Goal: Complete application form

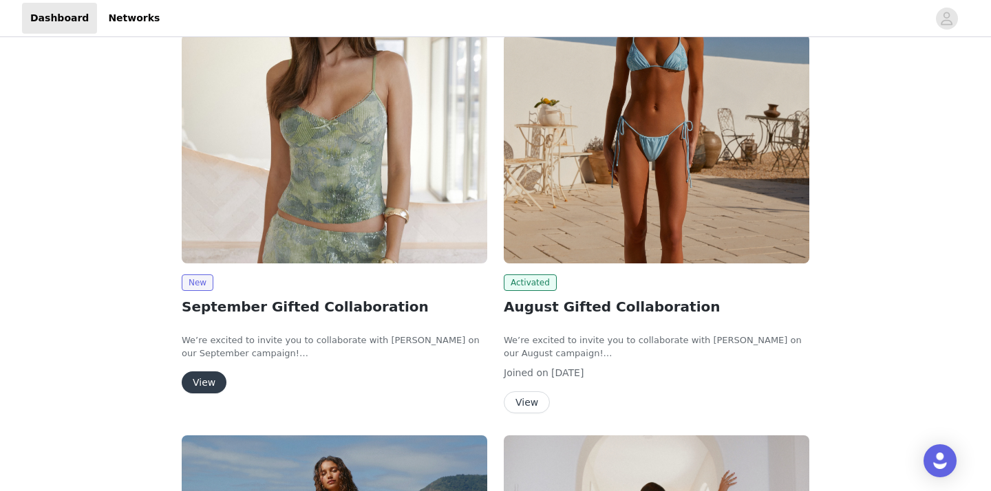
scroll to position [193, 0]
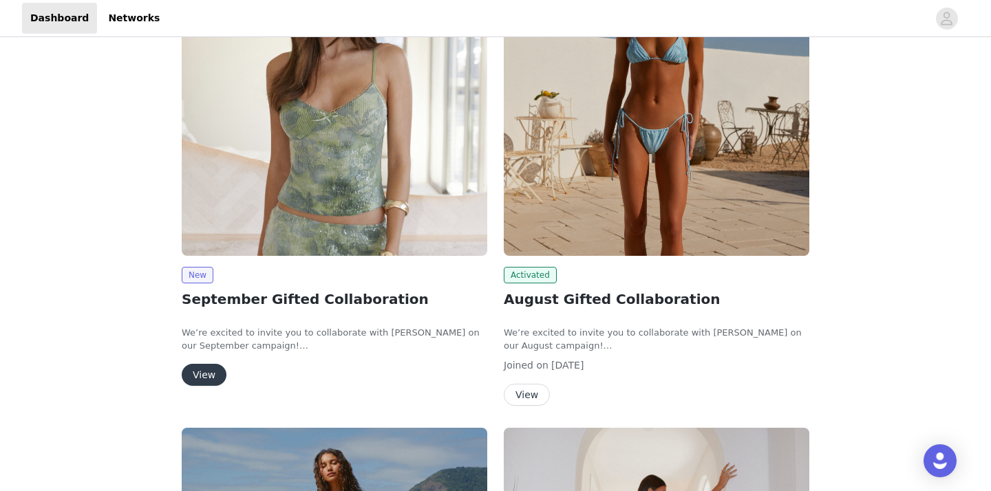
click at [213, 370] on button "View" at bounding box center [204, 375] width 45 height 22
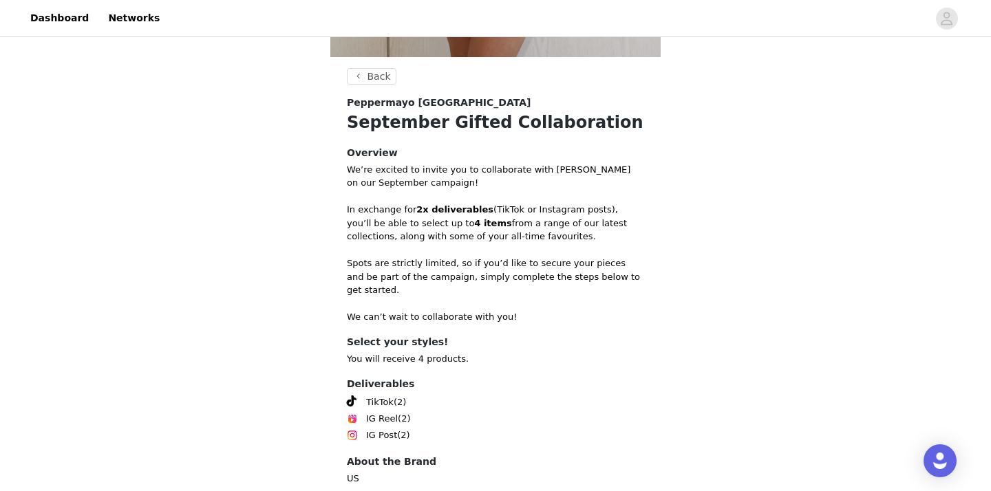
scroll to position [552, 0]
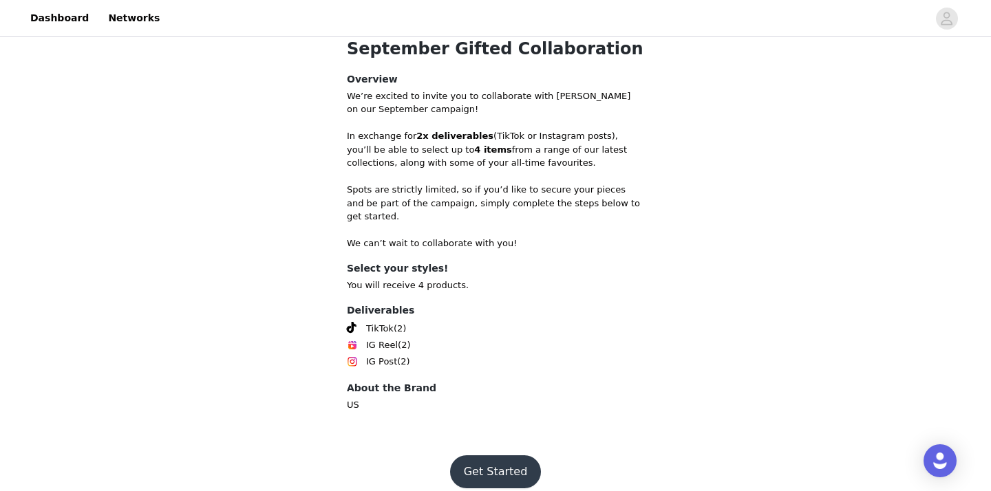
click at [496, 456] on button "Get Started" at bounding box center [496, 472] width 92 height 33
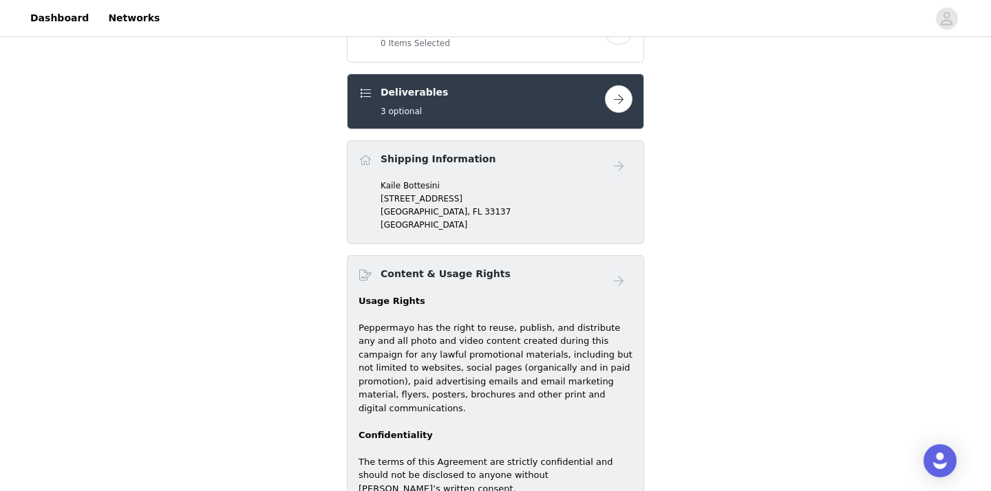
scroll to position [499, 0]
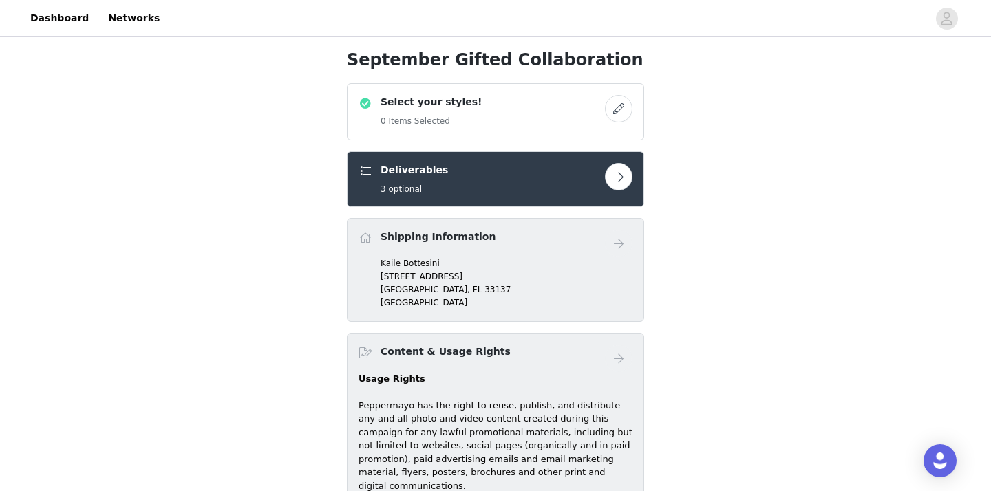
click at [624, 169] on button "button" at bounding box center [619, 177] width 28 height 28
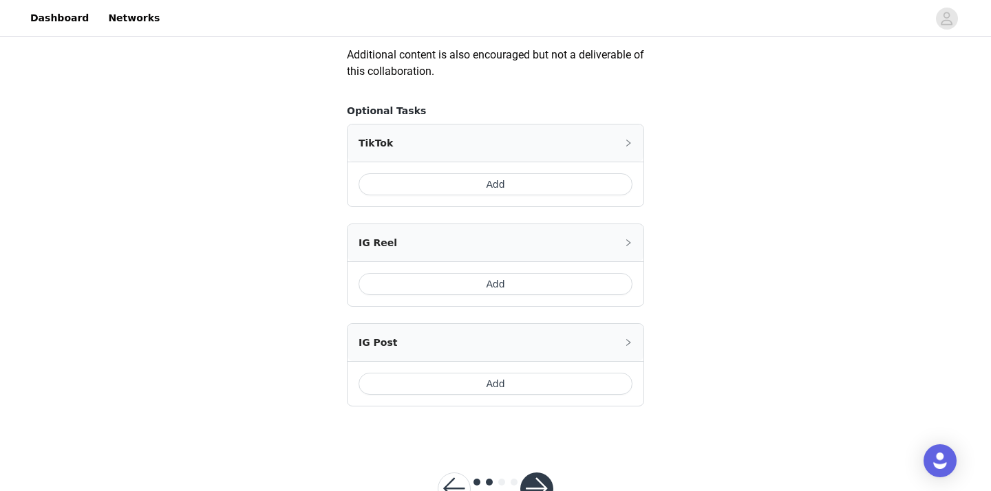
scroll to position [849, 0]
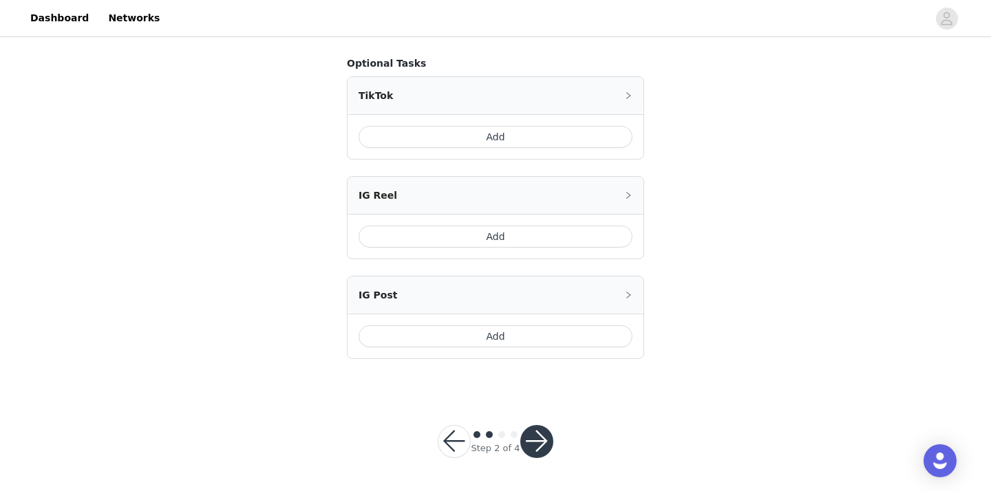
click at [542, 427] on button "button" at bounding box center [536, 441] width 33 height 33
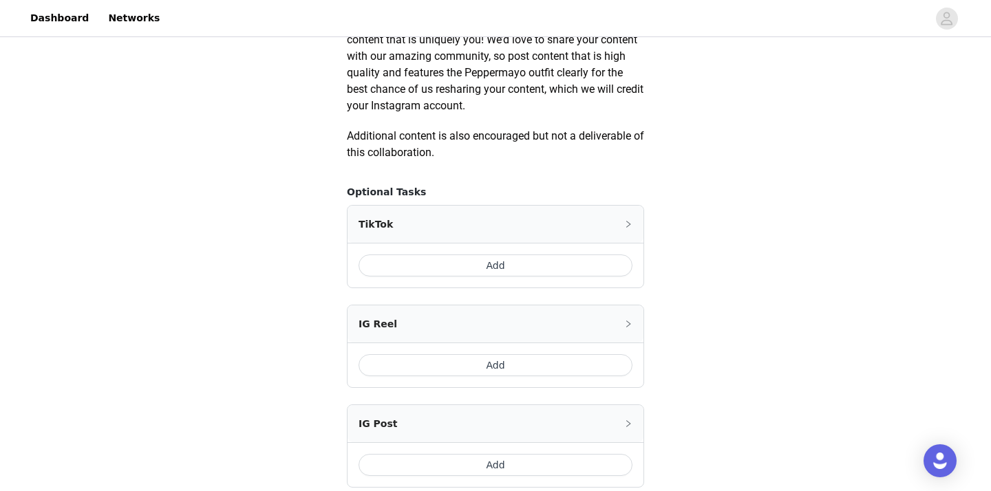
scroll to position [729, 0]
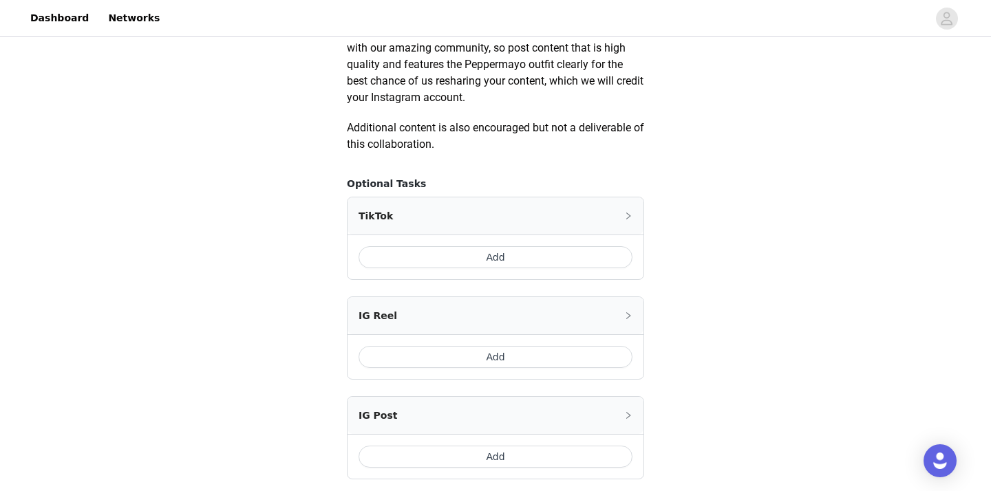
click at [529, 261] on button "Add" at bounding box center [496, 257] width 274 height 22
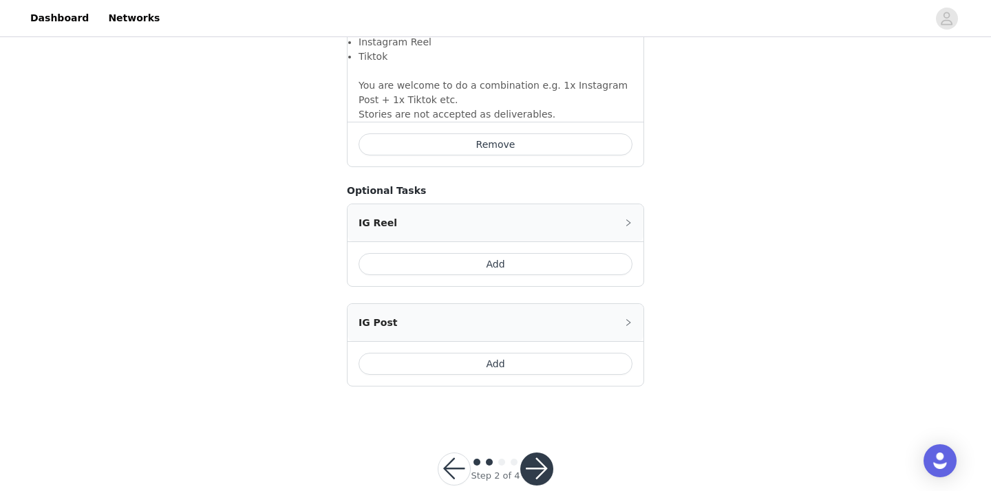
scroll to position [1094, 0]
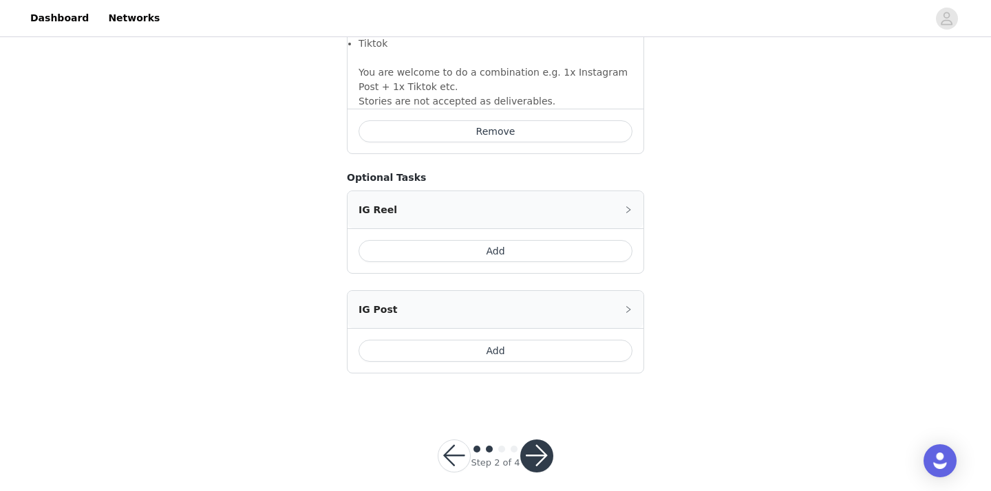
click at [501, 340] on button "Add" at bounding box center [496, 351] width 274 height 22
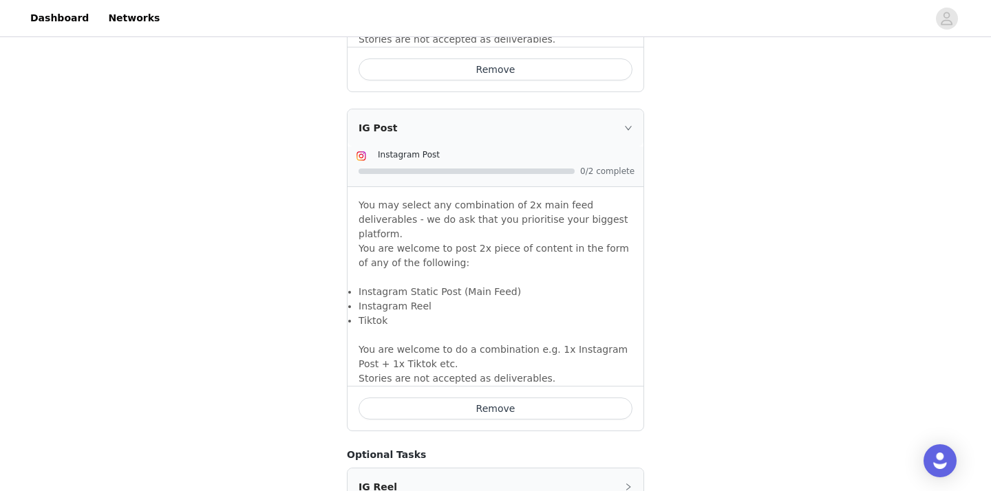
scroll to position [1319, 0]
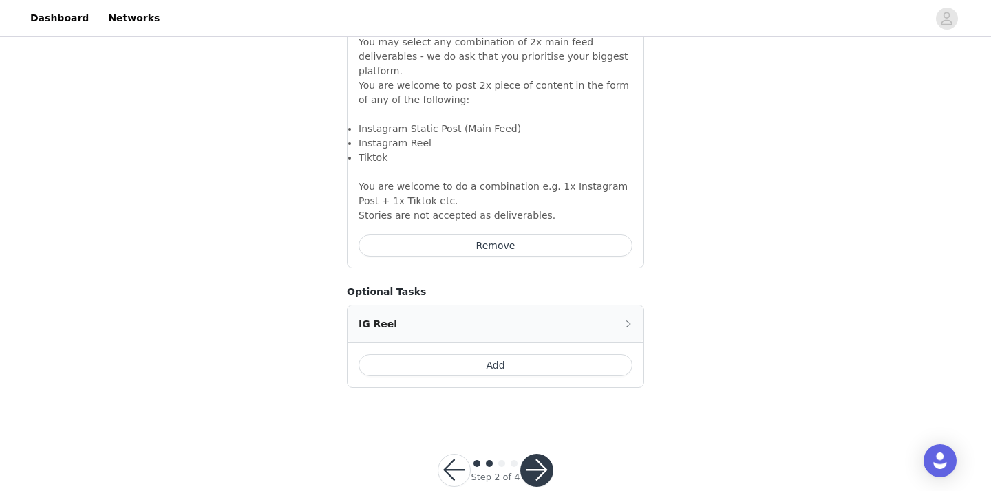
click at [535, 454] on button "button" at bounding box center [536, 470] width 33 height 33
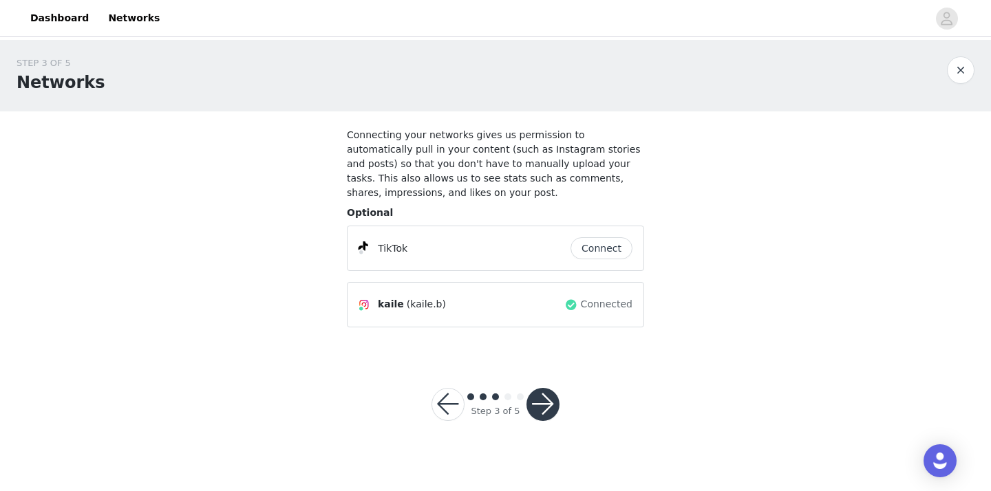
click at [549, 398] on button "button" at bounding box center [543, 404] width 33 height 33
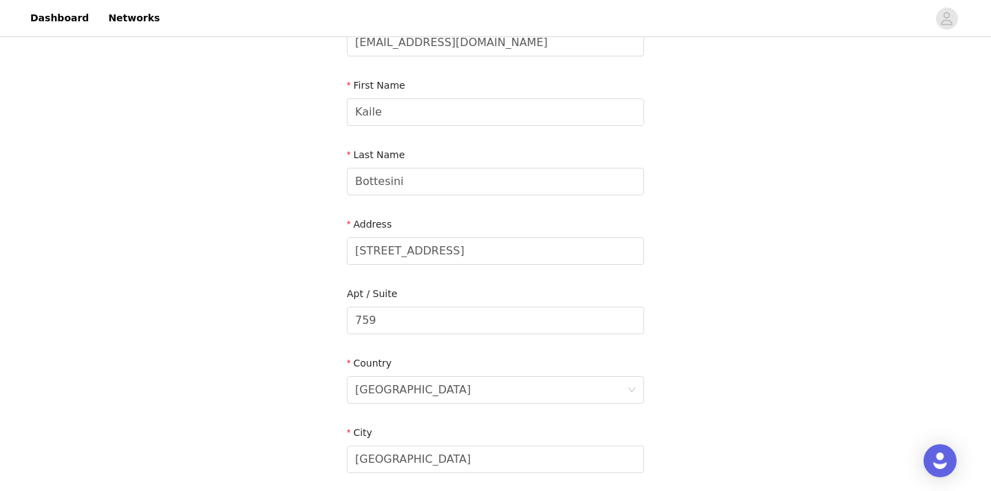
scroll to position [124, 0]
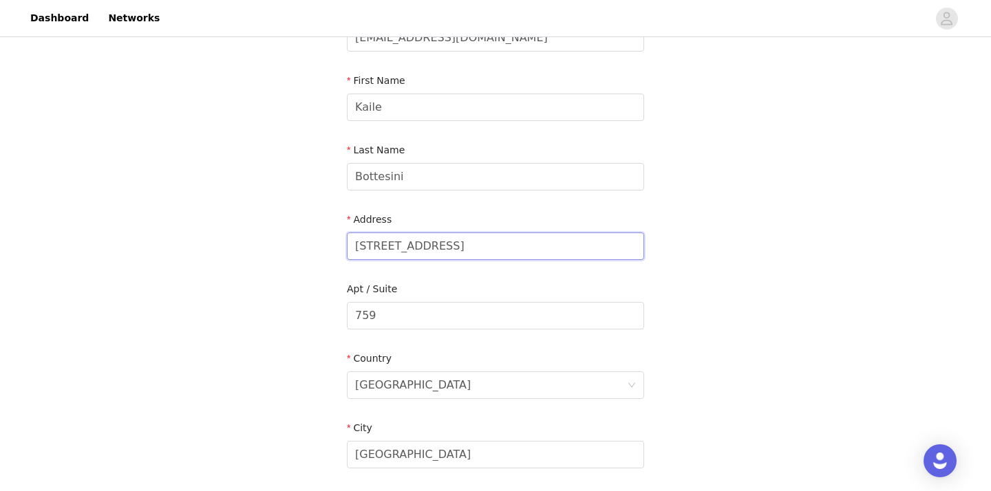
drag, startPoint x: 524, startPoint y: 242, endPoint x: 284, endPoint y: 241, distance: 239.5
click at [284, 242] on div "STEP 4 OF 5 Shipping Information Email [EMAIL_ADDRESS][DOMAIN_NAME] First Name …" at bounding box center [495, 316] width 991 height 800
type input "[STREET_ADDRESS][PERSON_NAME]"
drag, startPoint x: 436, startPoint y: 312, endPoint x: 319, endPoint y: 307, distance: 117.8
click at [319, 307] on div "STEP 4 OF 5 Shipping Information Email [EMAIL_ADDRESS][DOMAIN_NAME] First Name …" at bounding box center [495, 316] width 991 height 800
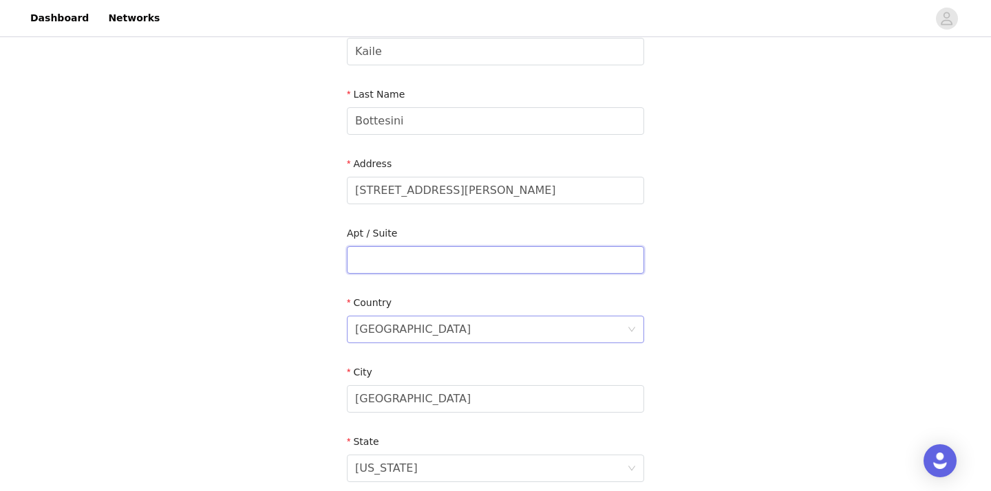
scroll to position [229, 0]
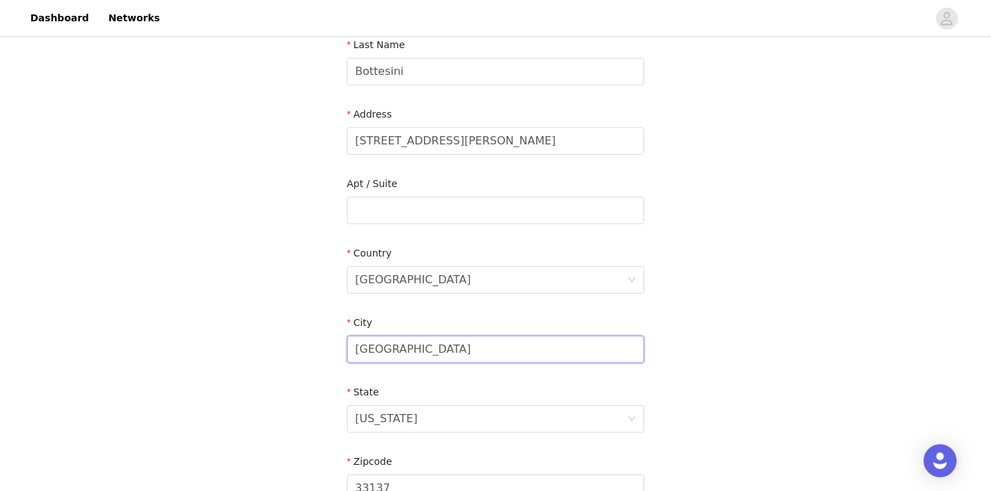
drag, startPoint x: 409, startPoint y: 348, endPoint x: 327, endPoint y: 345, distance: 82.0
click at [327, 345] on div "STEP 4 OF 5 Shipping Information Email [EMAIL_ADDRESS][DOMAIN_NAME] First Name …" at bounding box center [495, 211] width 991 height 800
type input "chicopee"
click at [435, 416] on div "[US_STATE]" at bounding box center [491, 419] width 272 height 26
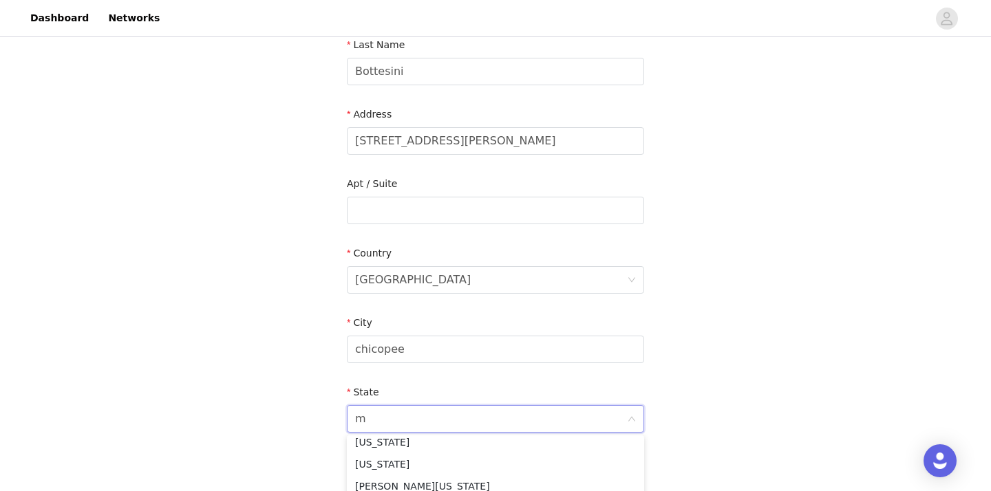
scroll to position [3, 0]
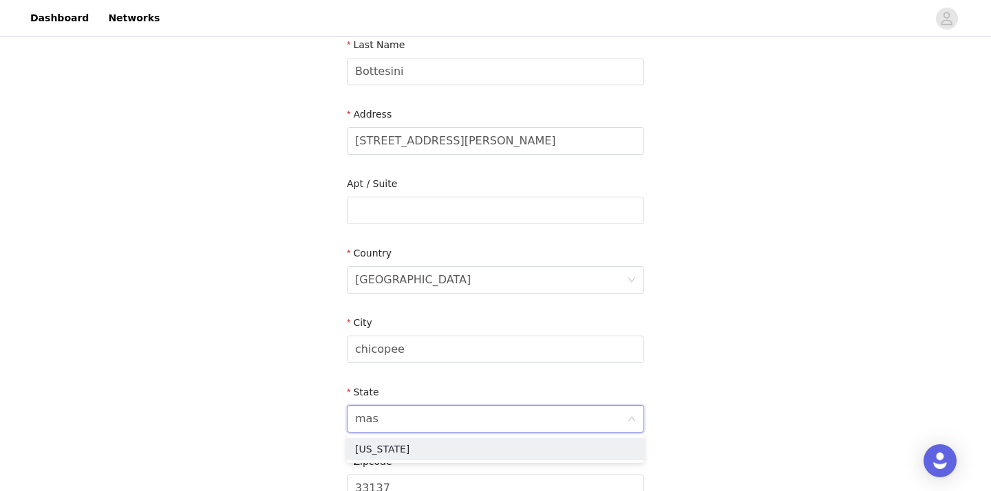
type input "mass"
click at [434, 454] on li "[US_STATE]" at bounding box center [495, 449] width 297 height 22
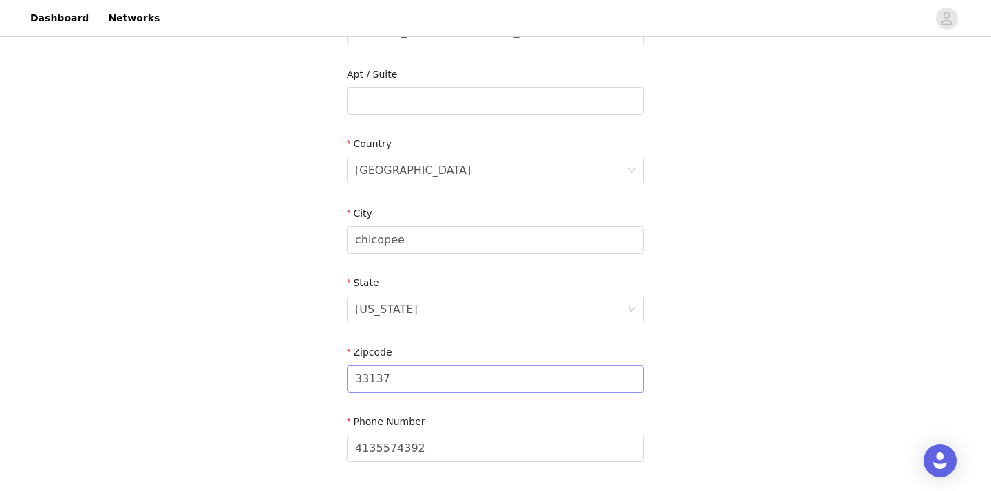
scroll to position [379, 0]
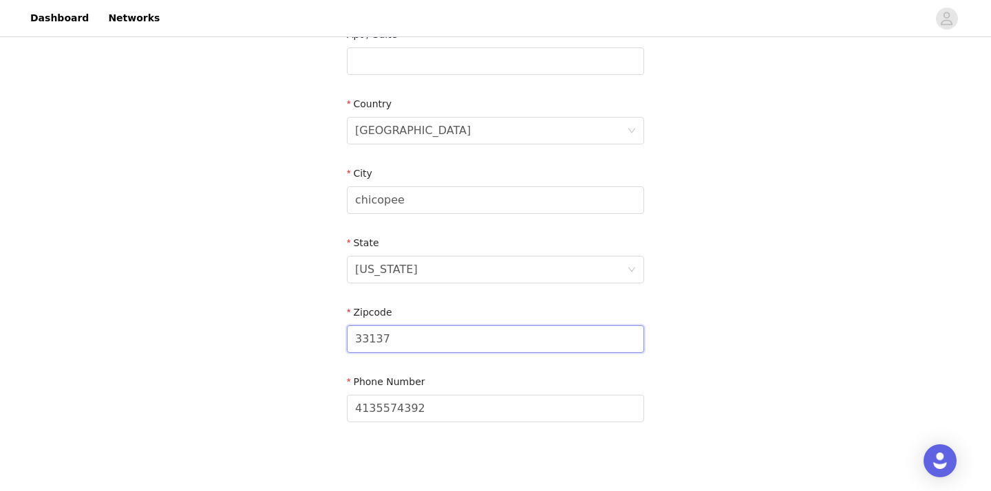
drag, startPoint x: 409, startPoint y: 337, endPoint x: 316, endPoint y: 335, distance: 92.9
click at [316, 335] on div "STEP 4 OF 5 Shipping Information Email [EMAIL_ADDRESS][DOMAIN_NAME] First Name …" at bounding box center [495, 61] width 991 height 800
type input "01013"
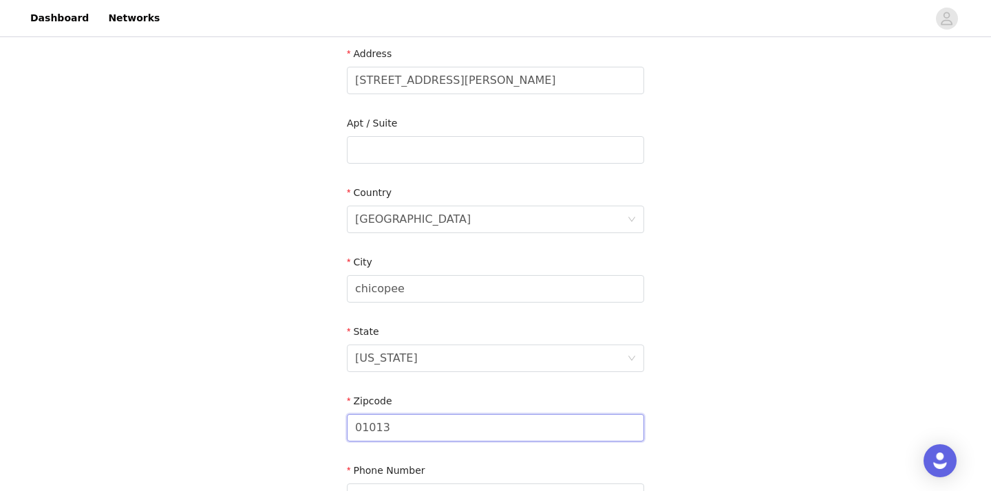
scroll to position [414, 0]
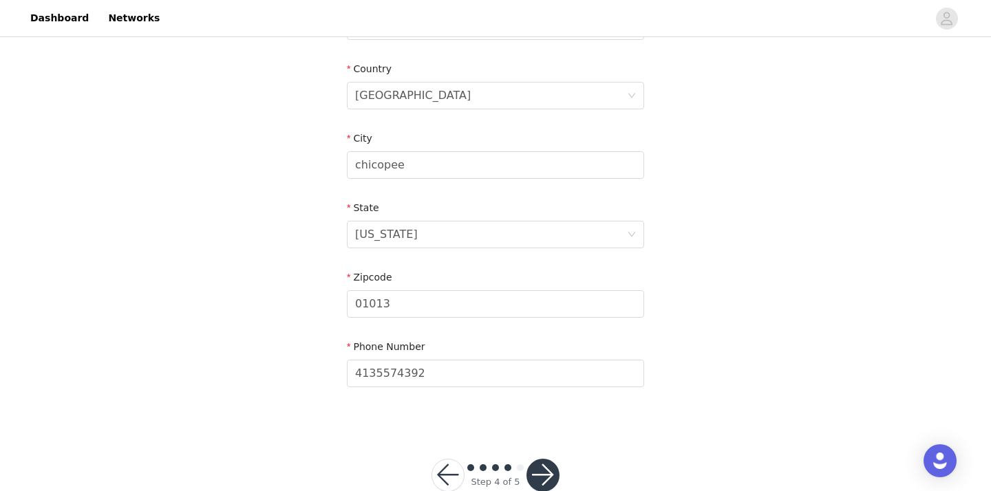
click at [542, 459] on button "button" at bounding box center [543, 475] width 33 height 33
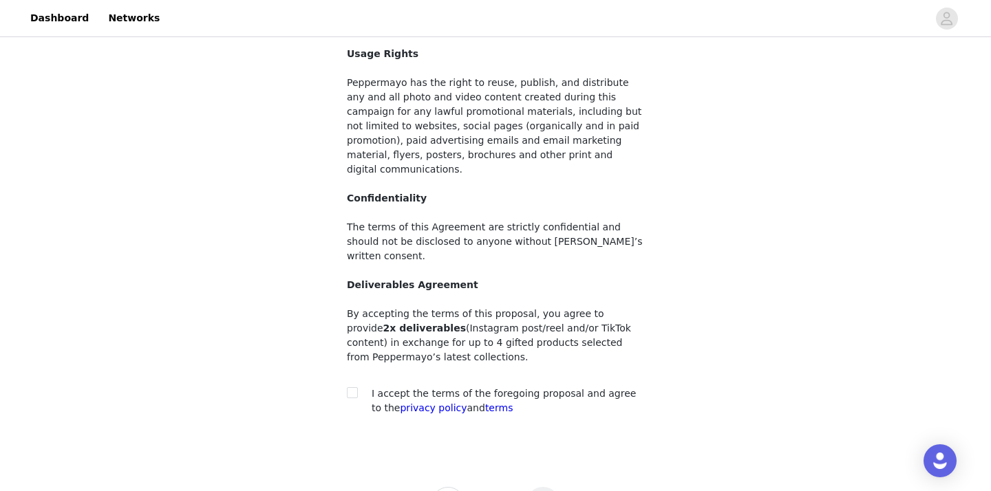
scroll to position [145, 0]
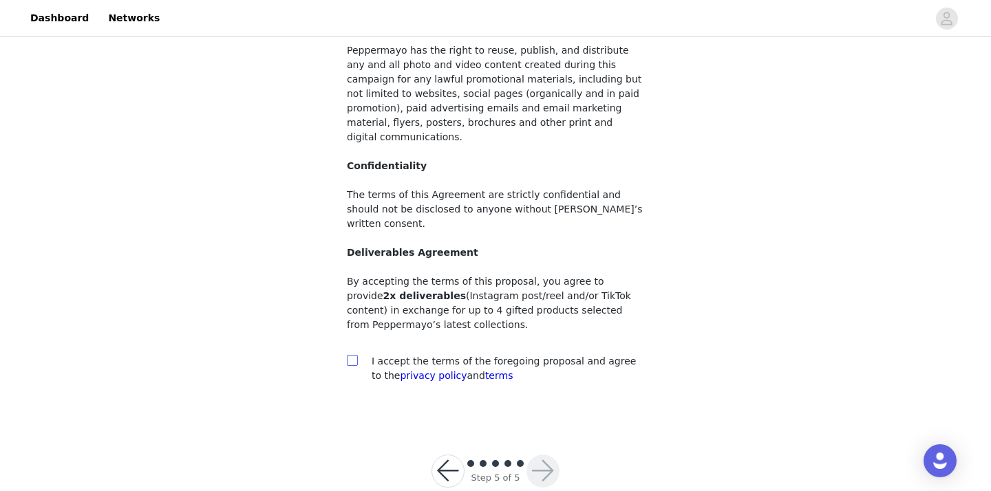
click at [353, 355] on input "checkbox" at bounding box center [352, 360] width 10 height 10
checkbox input "true"
click at [549, 455] on button "button" at bounding box center [543, 471] width 33 height 33
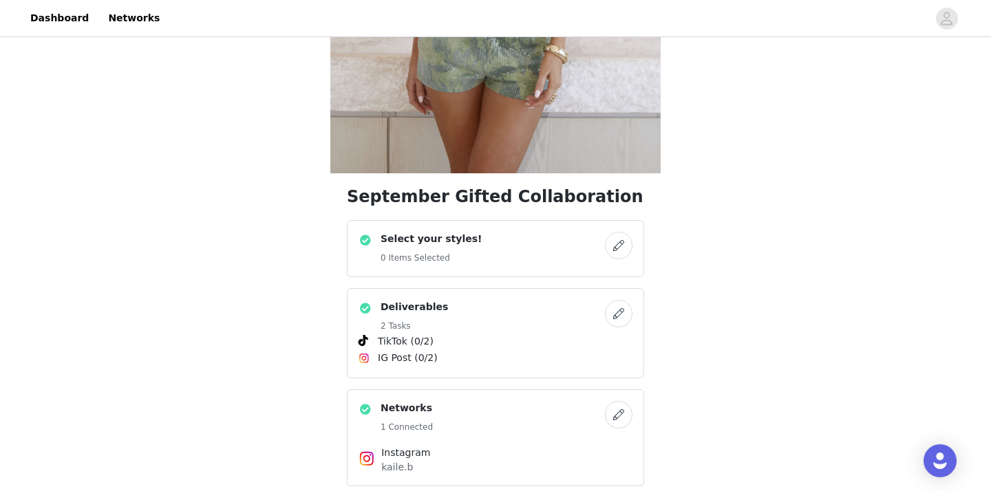
scroll to position [361, 0]
click at [544, 245] on div "Select your styles! 0 Items Selected" at bounding box center [482, 250] width 246 height 34
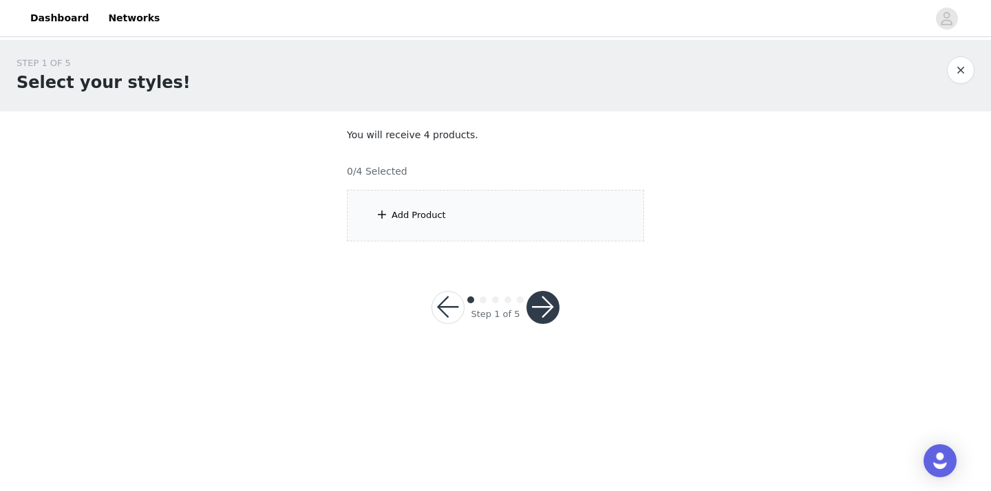
click at [445, 212] on div "Add Product" at bounding box center [495, 216] width 297 height 52
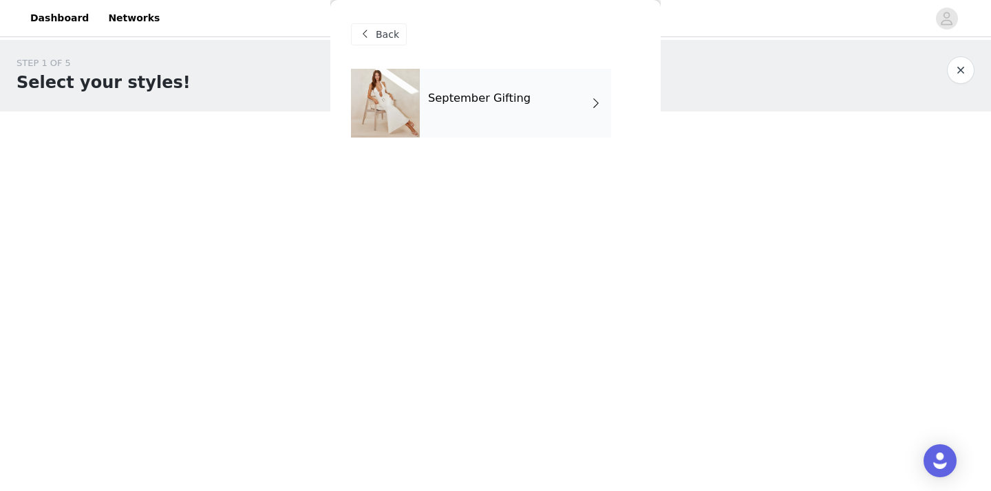
click at [440, 101] on h4 "September Gifting" at bounding box center [479, 98] width 103 height 12
